Goal: Check status: Verify the current state of an ongoing process or item

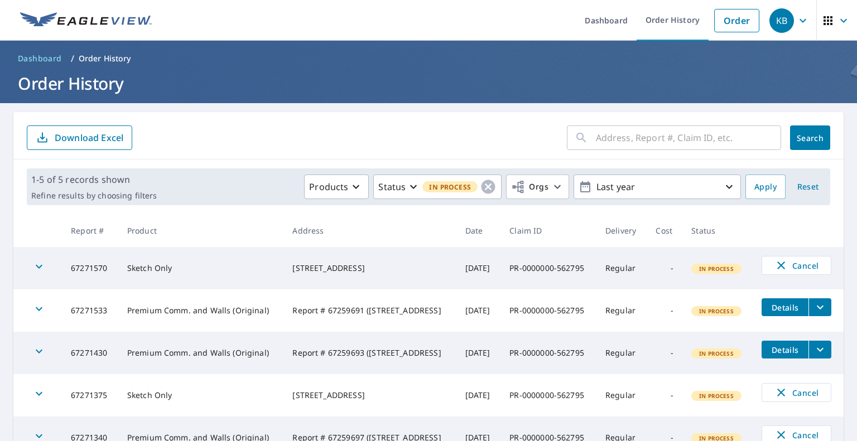
click at [779, 21] on div "KB" at bounding box center [781, 20] width 25 height 25
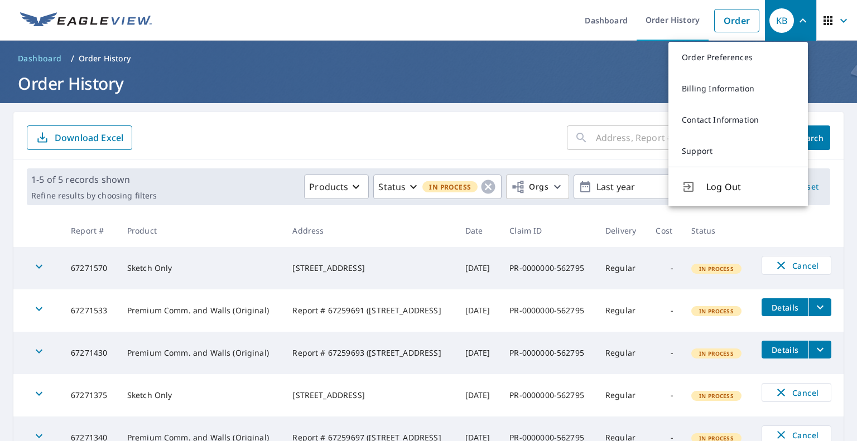
click at [796, 24] on icon "button" at bounding box center [802, 20] width 13 height 13
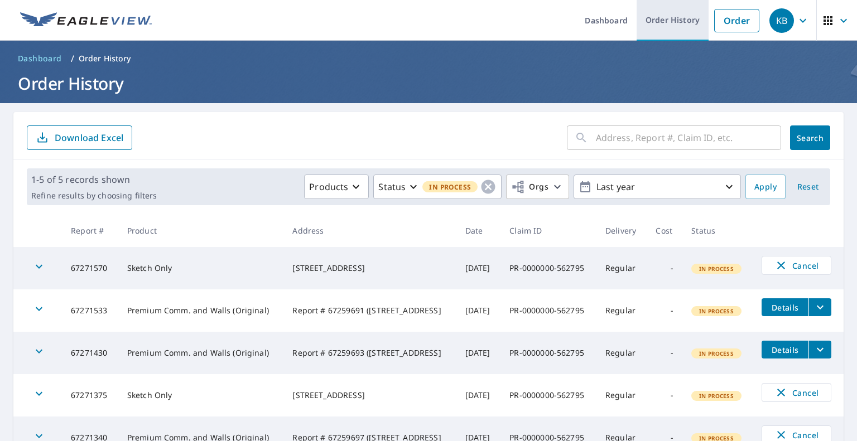
click at [662, 25] on link "Order History" at bounding box center [673, 20] width 72 height 41
click at [803, 191] on span "Reset" at bounding box center [807, 187] width 27 height 14
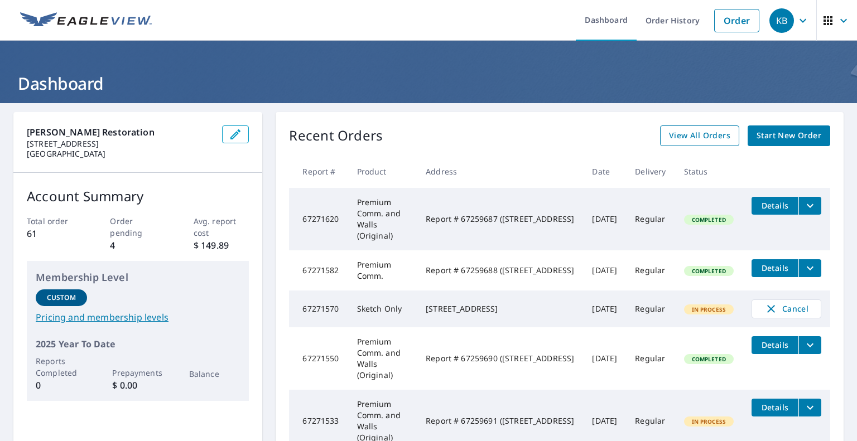
click at [685, 139] on span "View All Orders" at bounding box center [699, 136] width 61 height 14
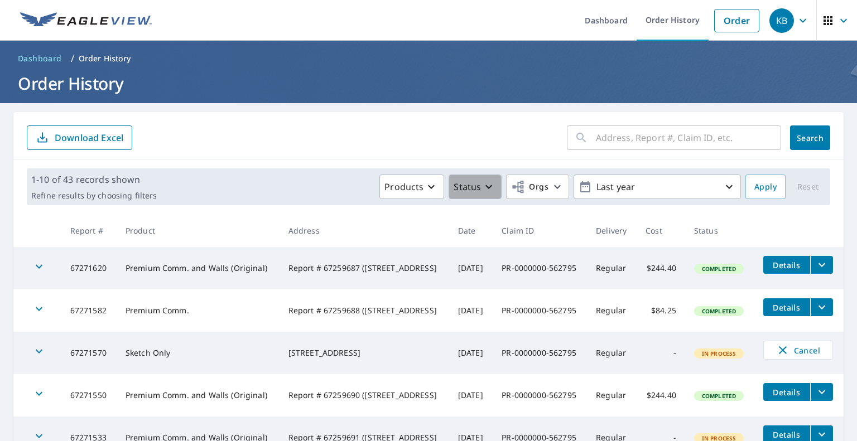
click at [474, 189] on div "Status" at bounding box center [475, 186] width 42 height 13
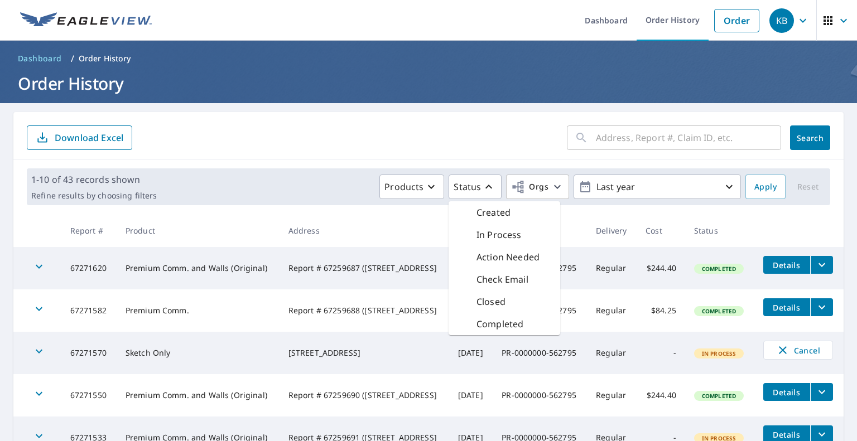
click at [491, 227] on div "In Process" at bounding box center [505, 235] width 112 height 22
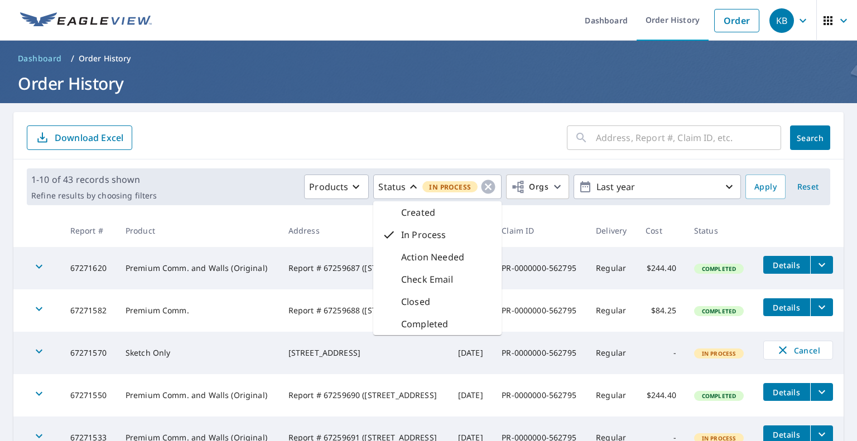
click at [478, 132] on form "​ Search Download Excel" at bounding box center [428, 138] width 803 height 25
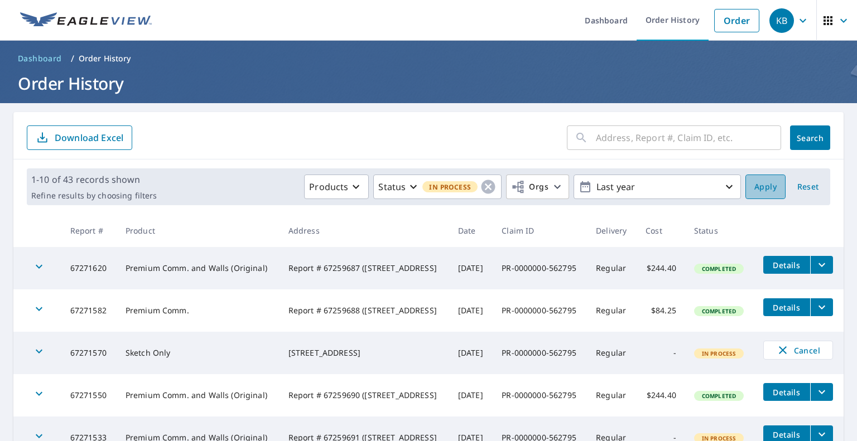
click at [754, 182] on span "Apply" at bounding box center [765, 187] width 22 height 14
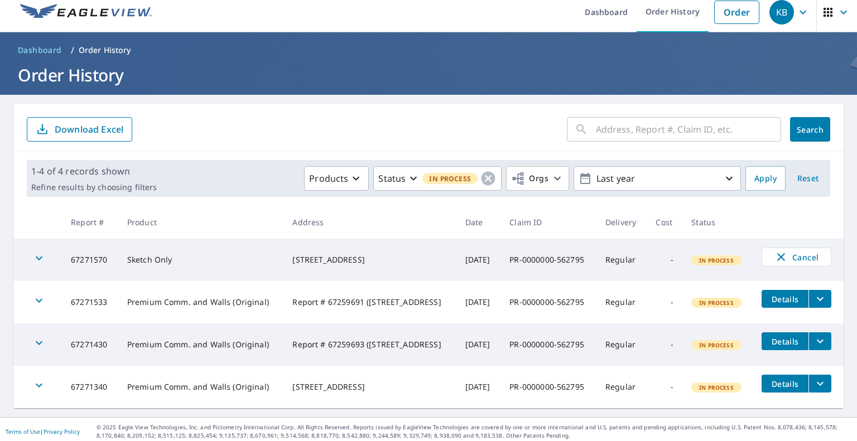
scroll to position [12, 0]
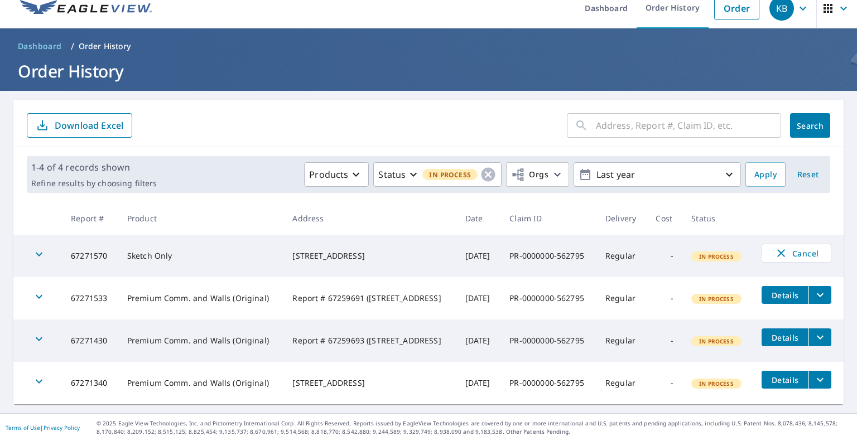
click at [813, 381] on icon "filesDropdownBtn-67271340" at bounding box center [819, 379] width 13 height 13
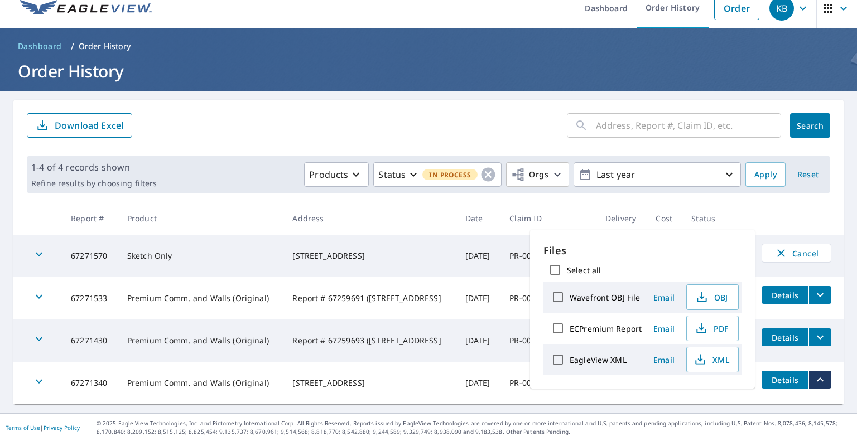
click at [678, 395] on td "-" at bounding box center [665, 383] width 36 height 42
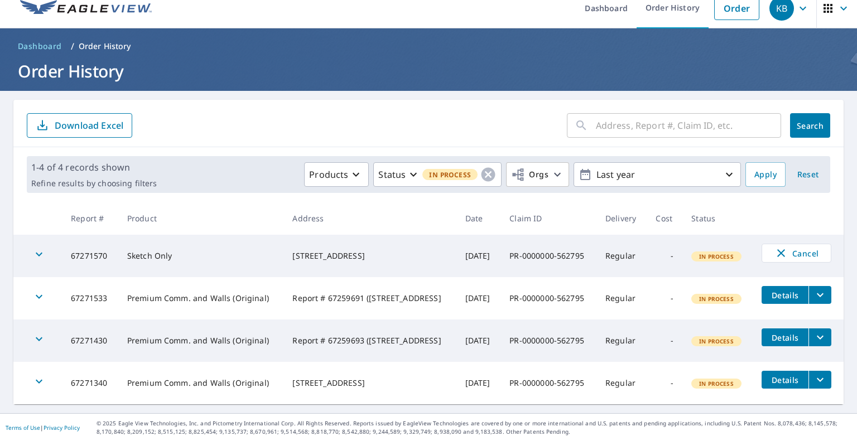
click at [38, 252] on icon "button" at bounding box center [38, 254] width 13 height 13
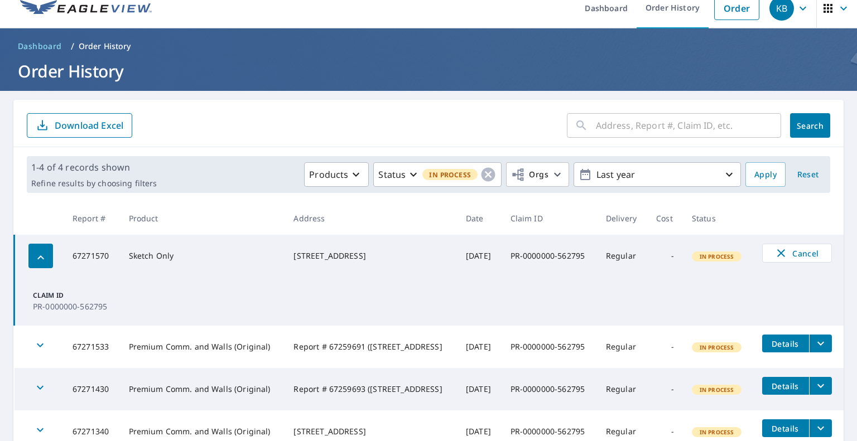
click at [38, 255] on icon "button" at bounding box center [40, 257] width 13 height 13
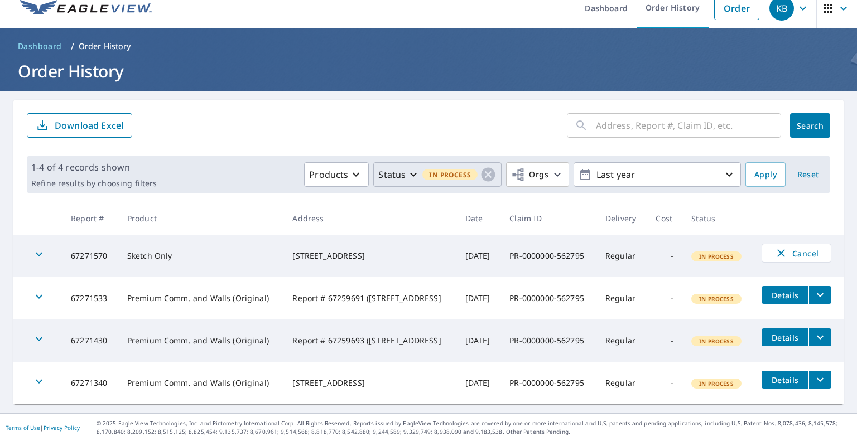
click at [407, 176] on icon "button" at bounding box center [413, 174] width 13 height 13
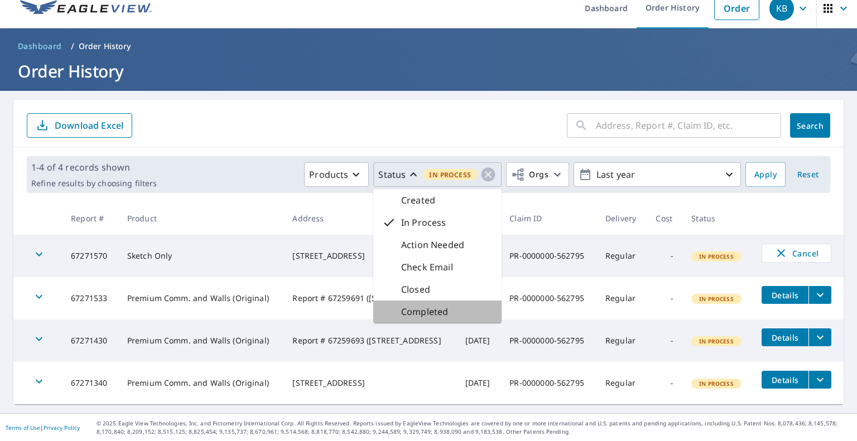
click at [441, 317] on p "Completed" at bounding box center [424, 311] width 47 height 13
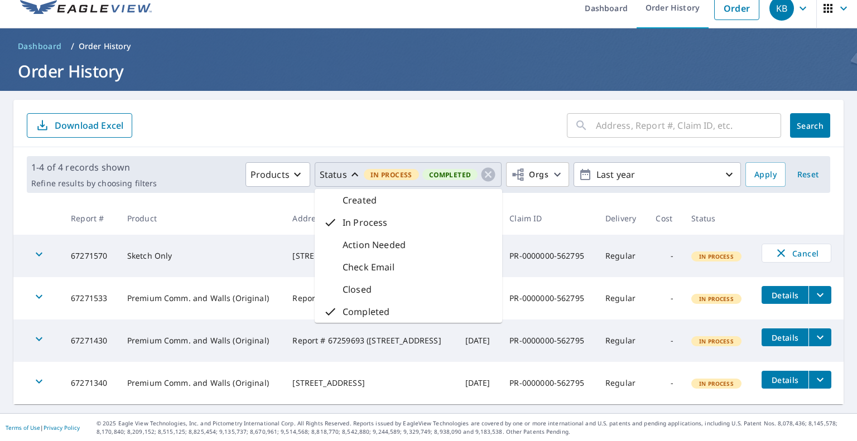
click at [357, 219] on p "In Process" at bounding box center [365, 222] width 45 height 13
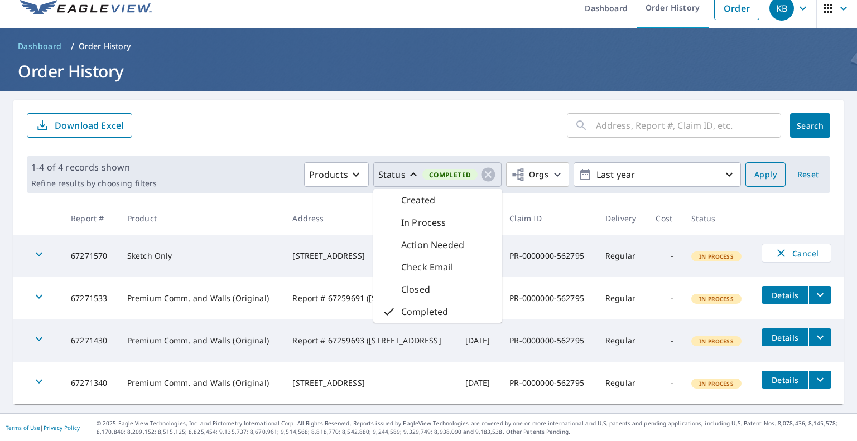
click at [754, 179] on span "Apply" at bounding box center [765, 175] width 22 height 14
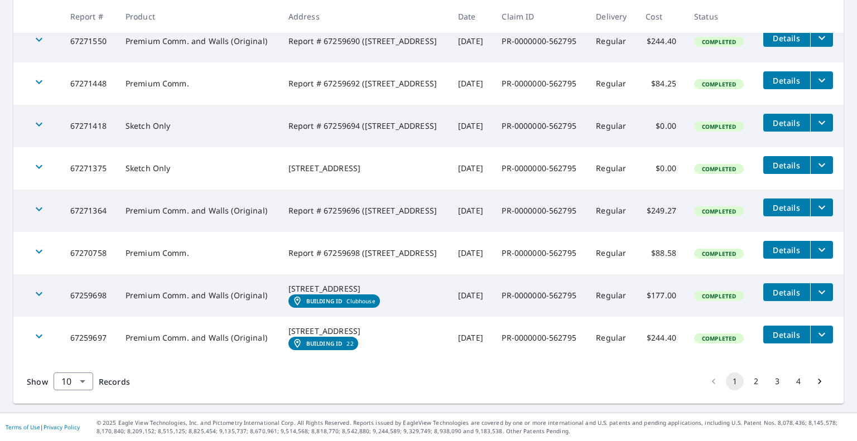
scroll to position [334, 0]
click at [748, 382] on button "2" at bounding box center [756, 382] width 18 height 18
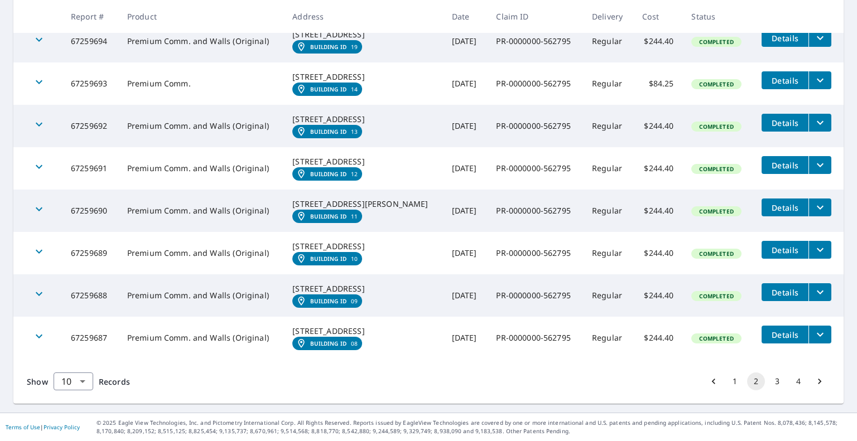
scroll to position [423, 0]
click at [813, 243] on icon "filesDropdownBtn-67259689" at bounding box center [819, 249] width 13 height 13
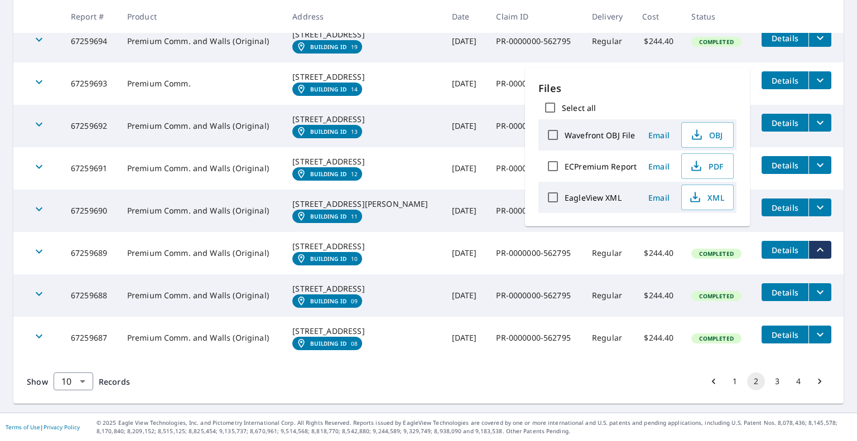
click at [460, 394] on div "Show 10 10 ​ Records 1 2 3 4" at bounding box center [428, 381] width 830 height 45
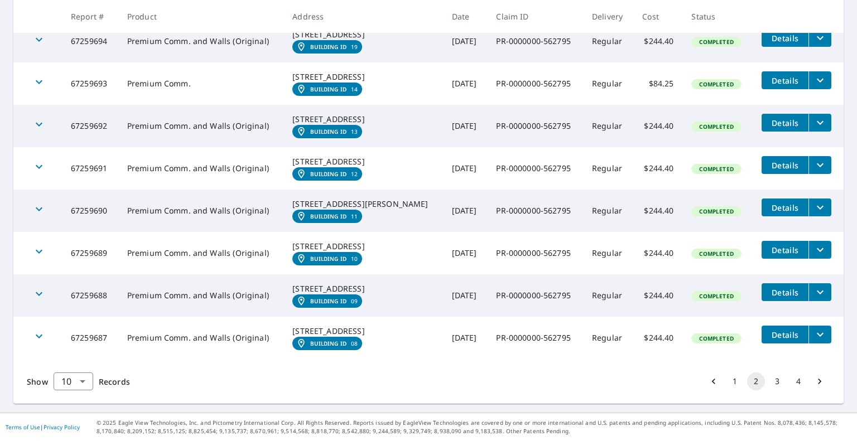
click at [817, 248] on icon "filesDropdownBtn-67259689" at bounding box center [820, 250] width 7 height 4
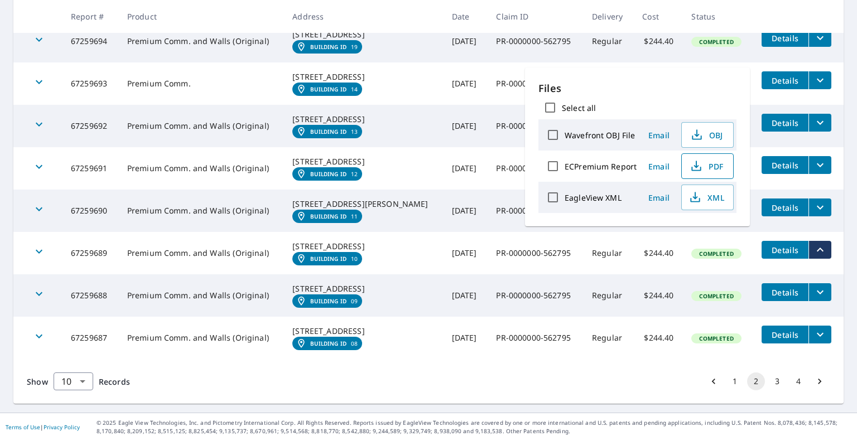
click at [705, 169] on span "PDF" at bounding box center [706, 166] width 36 height 13
click at [209, 26] on th "Product" at bounding box center [201, 16] width 166 height 33
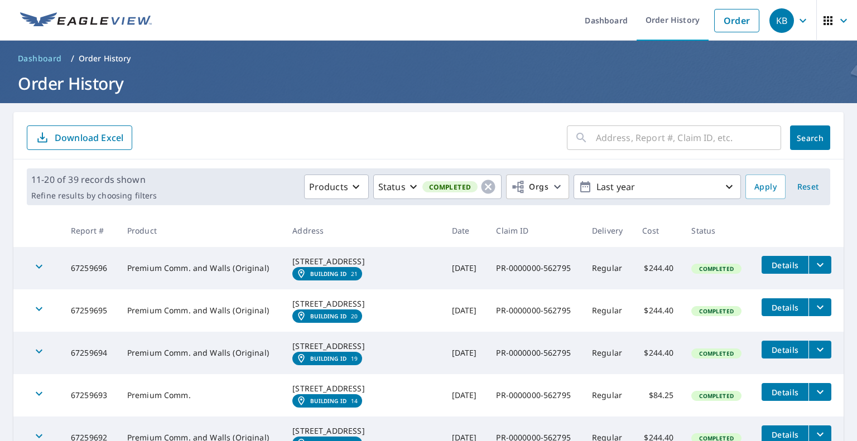
scroll to position [0, 0]
